Goal: Complete application form: Complete application form

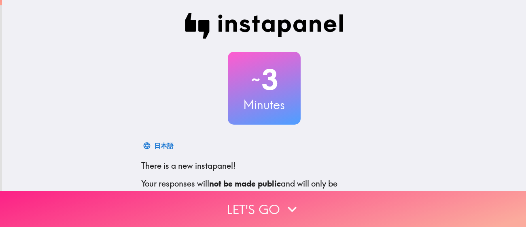
click at [153, 219] on button "Let's go" at bounding box center [263, 209] width 526 height 36
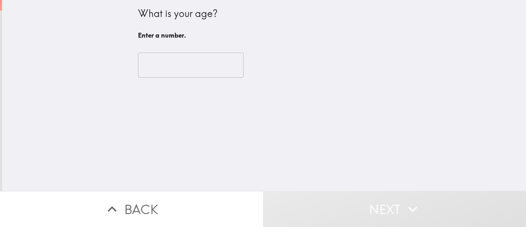
click at [177, 68] on input "number" at bounding box center [191, 65] width 106 height 25
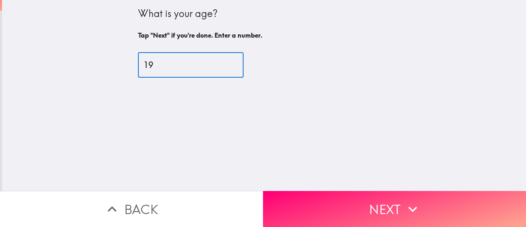
type input "1"
type input "24"
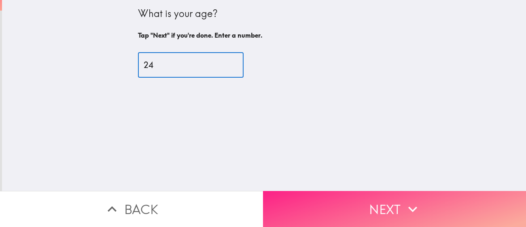
click at [300, 199] on button "Next" at bounding box center [394, 209] width 263 height 36
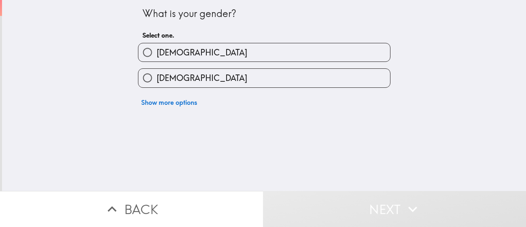
click at [167, 57] on span "[DEMOGRAPHIC_DATA]" at bounding box center [202, 52] width 91 height 11
click at [157, 57] on input "[DEMOGRAPHIC_DATA]" at bounding box center [147, 52] width 18 height 18
radio input "true"
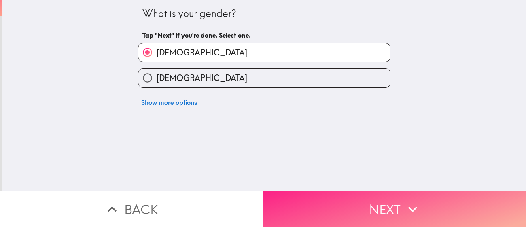
click at [291, 192] on button "Next" at bounding box center [394, 209] width 263 height 36
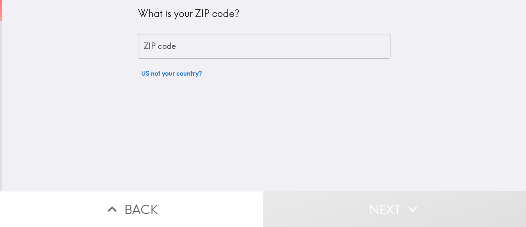
click at [167, 49] on div "ZIP code ZIP code" at bounding box center [264, 46] width 253 height 25
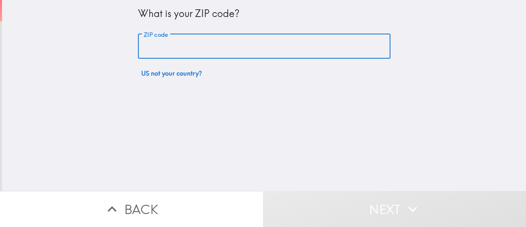
type input "90211"
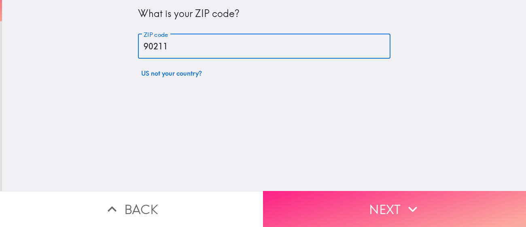
click at [315, 214] on button "Next" at bounding box center [394, 209] width 263 height 36
